Goal: Information Seeking & Learning: Check status

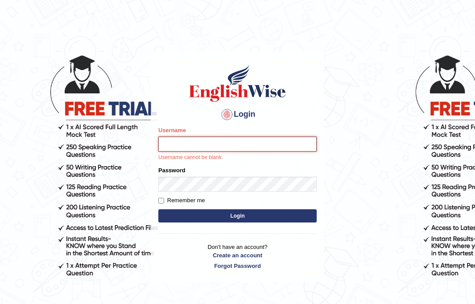
type input "mmr25"
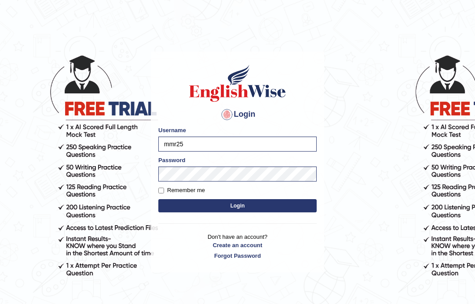
click at [234, 202] on button "Login" at bounding box center [237, 205] width 158 height 13
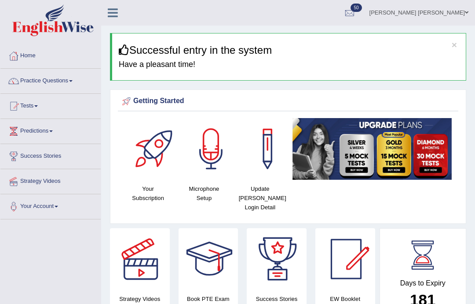
click at [40, 108] on link "Tests" at bounding box center [50, 105] width 100 height 22
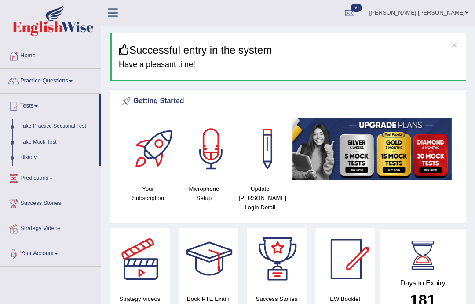
click at [83, 127] on div at bounding box center [237, 152] width 475 height 304
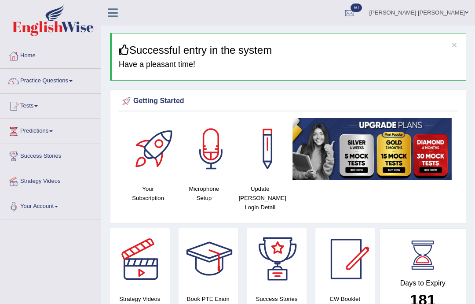
click at [53, 133] on link "Predictions" at bounding box center [50, 130] width 100 height 22
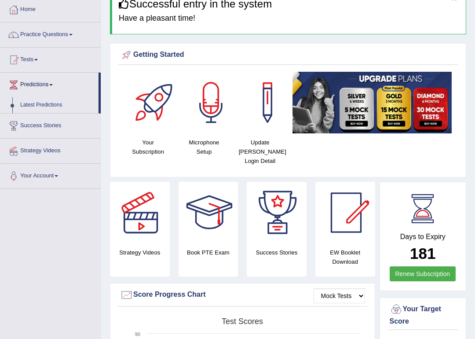
scroll to position [46, 0]
click at [40, 60] on div at bounding box center [237, 169] width 475 height 339
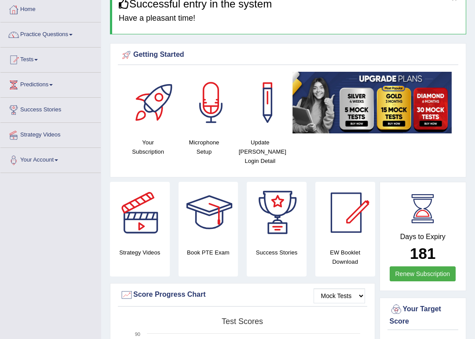
click at [39, 56] on link "Tests" at bounding box center [50, 59] width 100 height 22
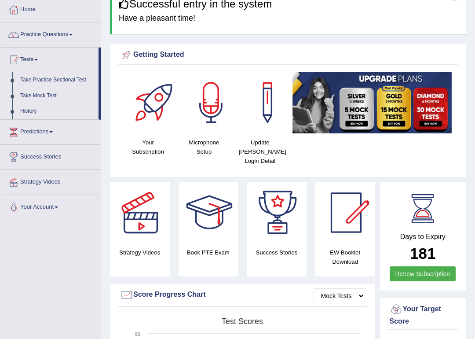
click at [32, 110] on div at bounding box center [237, 169] width 475 height 339
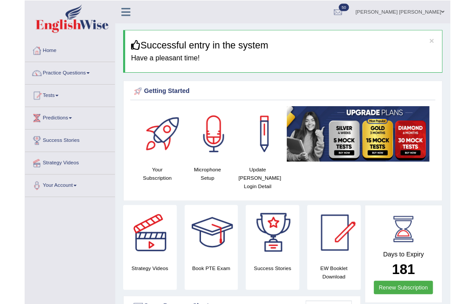
scroll to position [35, 0]
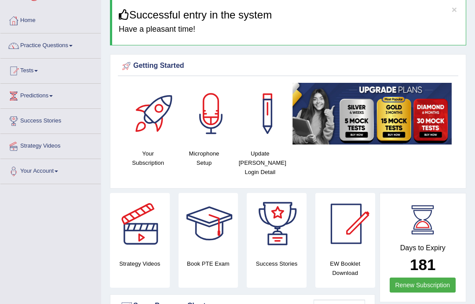
click at [44, 74] on link "Tests" at bounding box center [50, 70] width 100 height 22
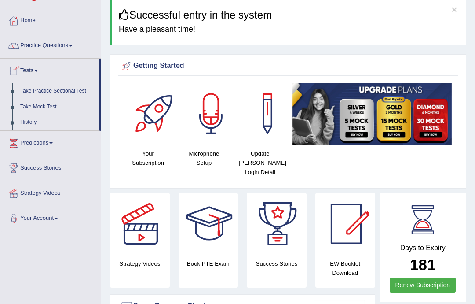
click at [28, 125] on div at bounding box center [237, 152] width 475 height 304
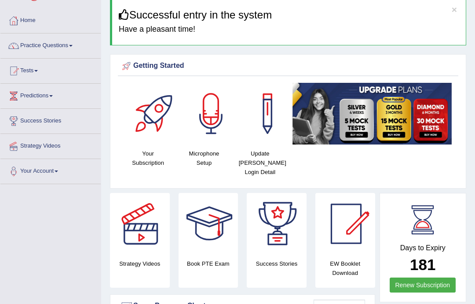
click at [455, 32] on h4 "Have a pleasant time!" at bounding box center [289, 29] width 341 height 9
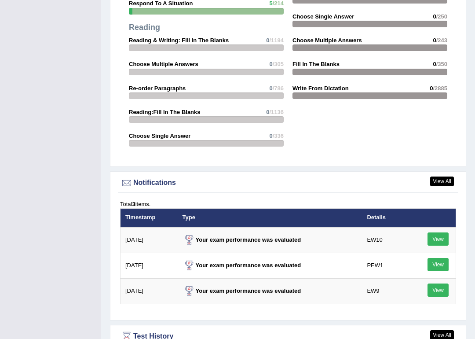
scroll to position [987, 0]
click at [444, 240] on link "View" at bounding box center [438, 238] width 21 height 13
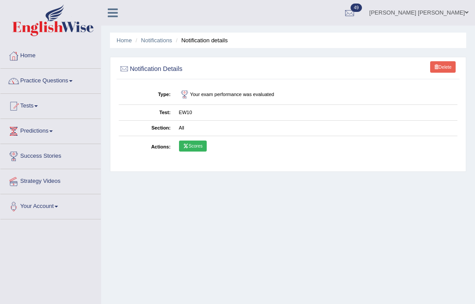
click at [201, 152] on link "Scores" at bounding box center [193, 145] width 28 height 11
click at [39, 109] on link "Tests" at bounding box center [50, 105] width 100 height 22
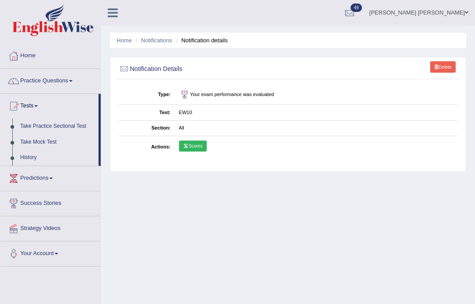
click at [33, 143] on div at bounding box center [237, 152] width 475 height 304
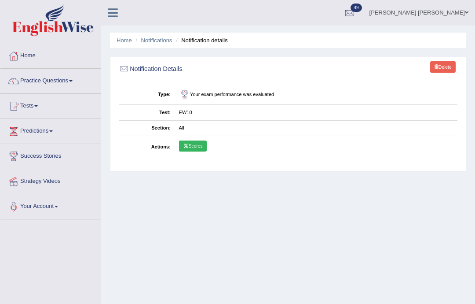
click at [117, 43] on link "Home" at bounding box center [124, 40] width 15 height 7
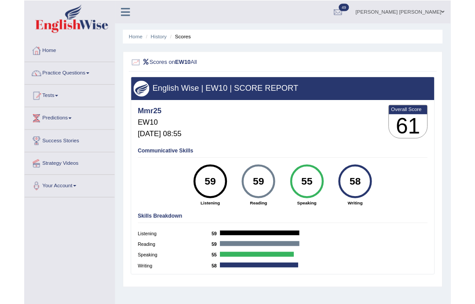
scroll to position [34, 0]
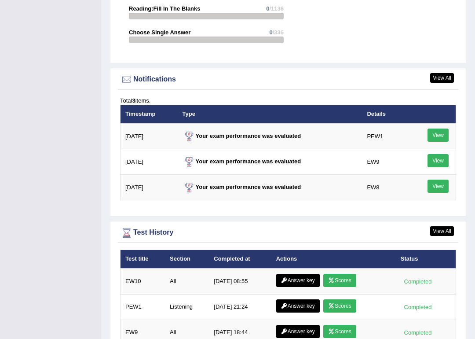
scroll to position [1034, 0]
click at [437, 132] on link "View" at bounding box center [438, 134] width 21 height 13
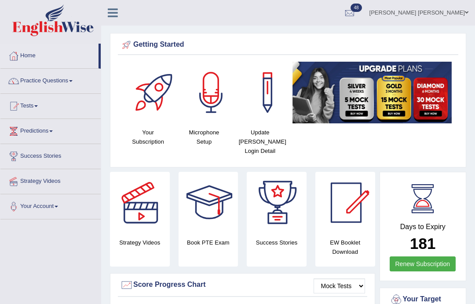
click at [34, 102] on link "Tests" at bounding box center [50, 105] width 100 height 22
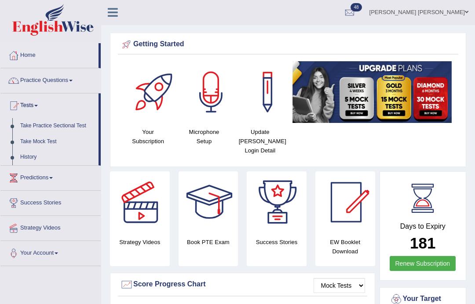
scroll to position [35, 0]
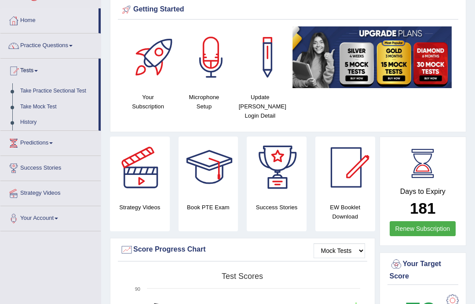
click at [28, 39] on div at bounding box center [237, 152] width 475 height 304
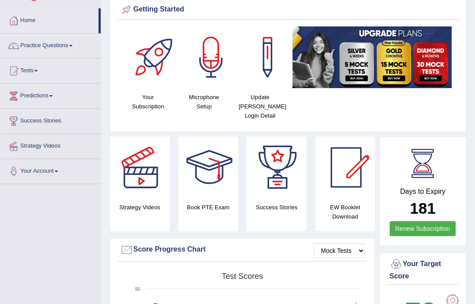
click at [26, 44] on link "Practice Questions" at bounding box center [50, 44] width 100 height 22
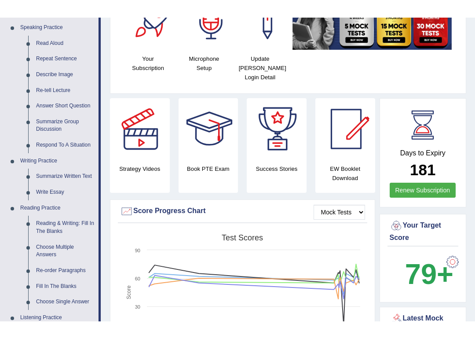
scroll to position [57, 0]
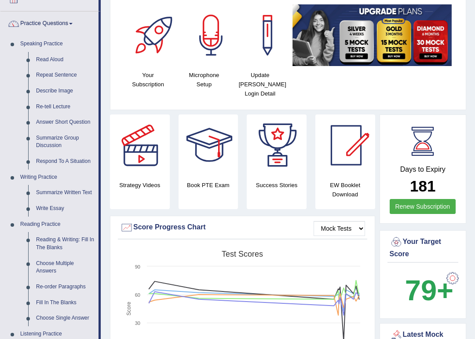
click at [48, 200] on div at bounding box center [237, 169] width 475 height 339
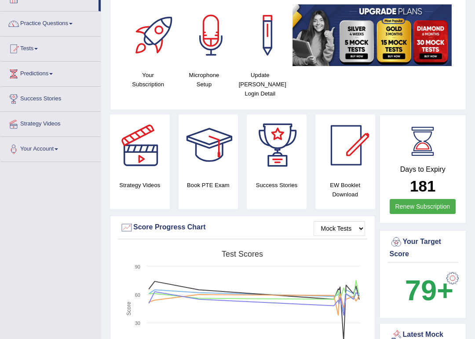
click at [40, 52] on link "Tests" at bounding box center [50, 48] width 100 height 22
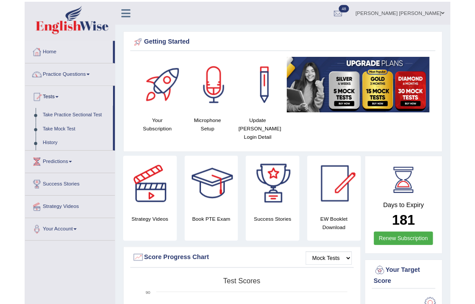
scroll to position [34, 0]
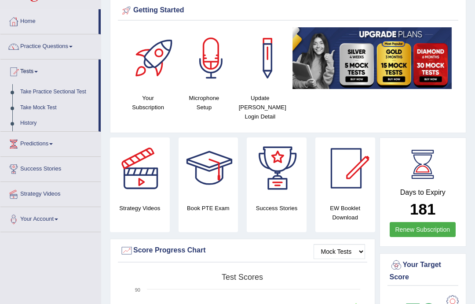
click at [78, 48] on div at bounding box center [237, 152] width 475 height 304
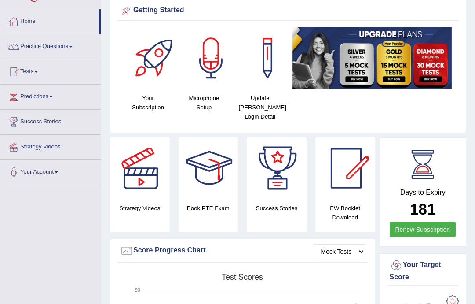
click at [73, 47] on span at bounding box center [71, 47] width 4 height 2
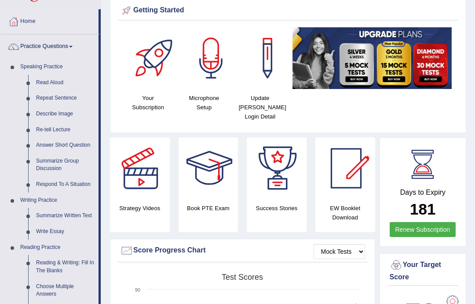
click at [62, 226] on div at bounding box center [237, 152] width 475 height 304
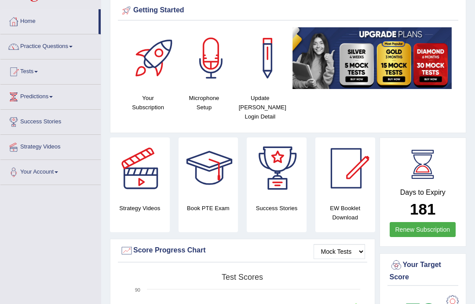
click at [86, 48] on link "Practice Questions" at bounding box center [50, 45] width 100 height 22
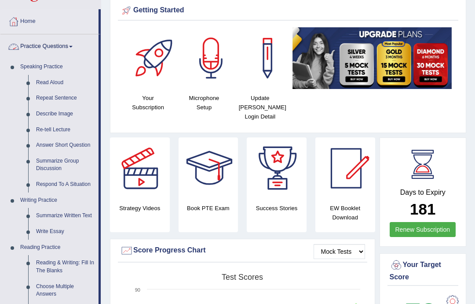
click at [68, 82] on div at bounding box center [237, 152] width 475 height 304
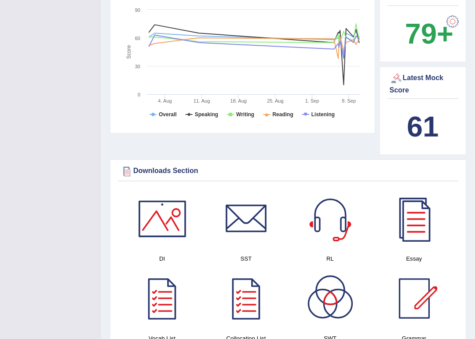
scroll to position [314, 0]
click at [422, 219] on div at bounding box center [415, 218] width 62 height 62
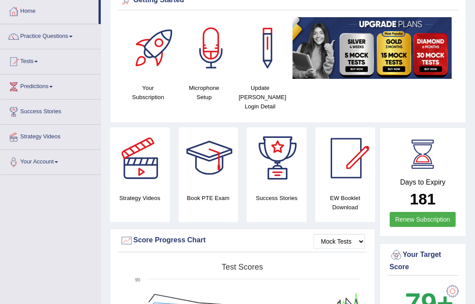
scroll to position [44, 0]
click at [18, 67] on div at bounding box center [13, 61] width 13 height 13
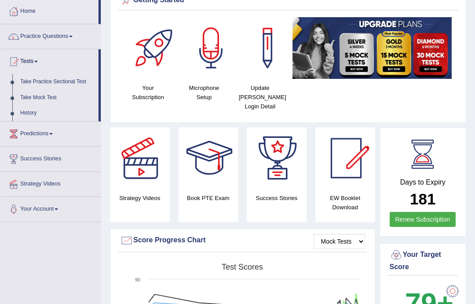
click at [1, 36] on div at bounding box center [237, 152] width 475 height 304
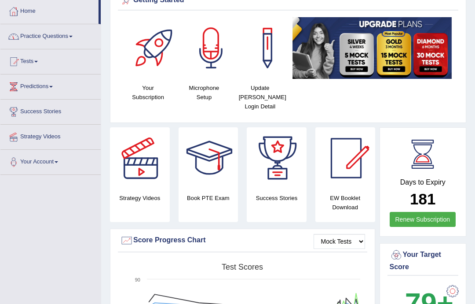
click at [17, 43] on link "Practice Questions" at bounding box center [50, 35] width 100 height 22
